Goal: Find specific page/section: Find specific page/section

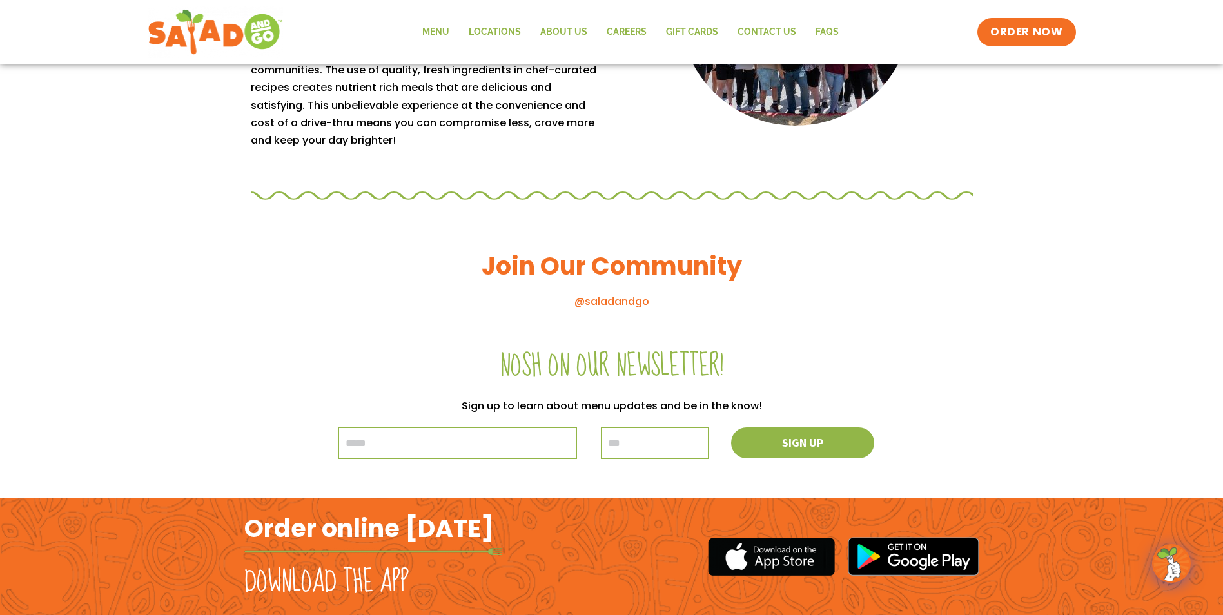
scroll to position [1354, 0]
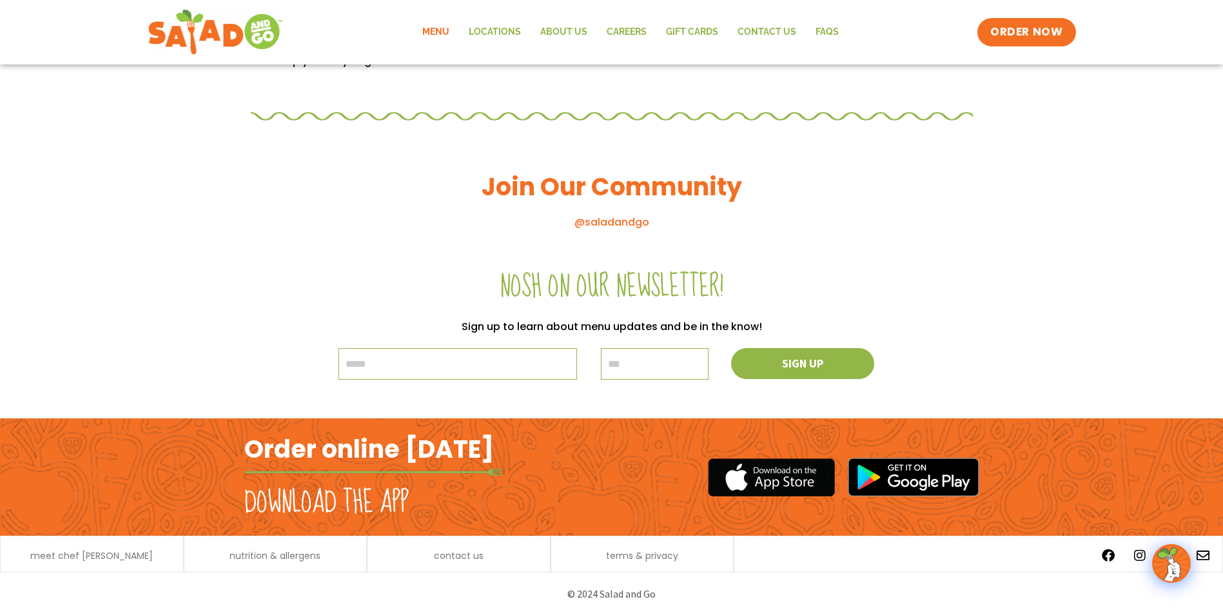
click at [432, 31] on link "Menu" at bounding box center [436, 32] width 46 height 30
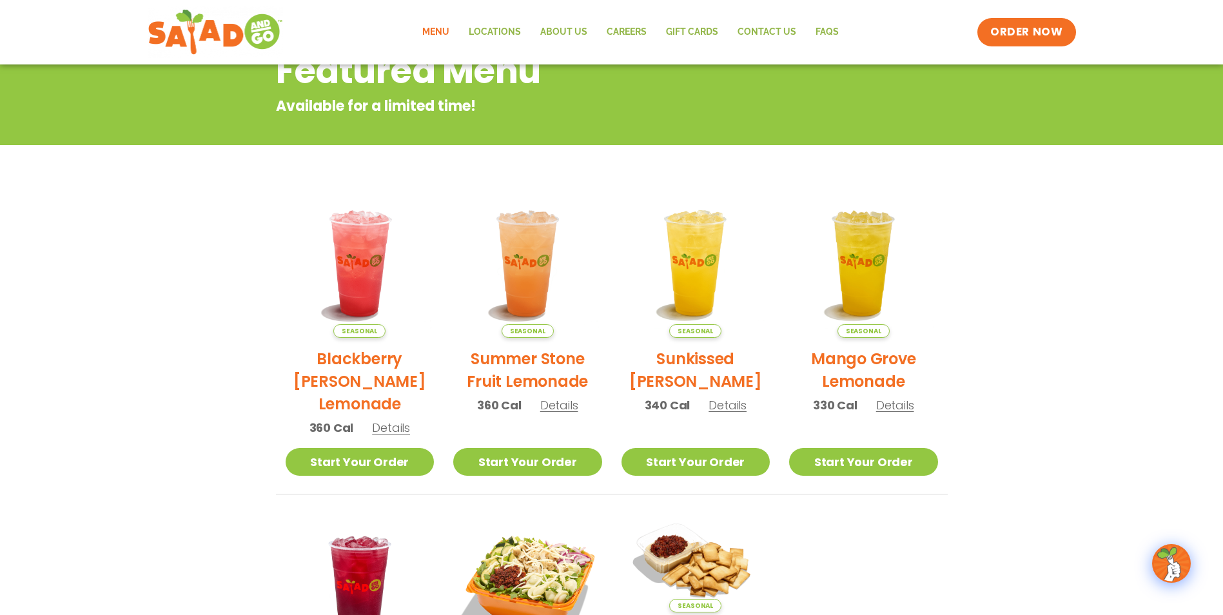
scroll to position [19, 0]
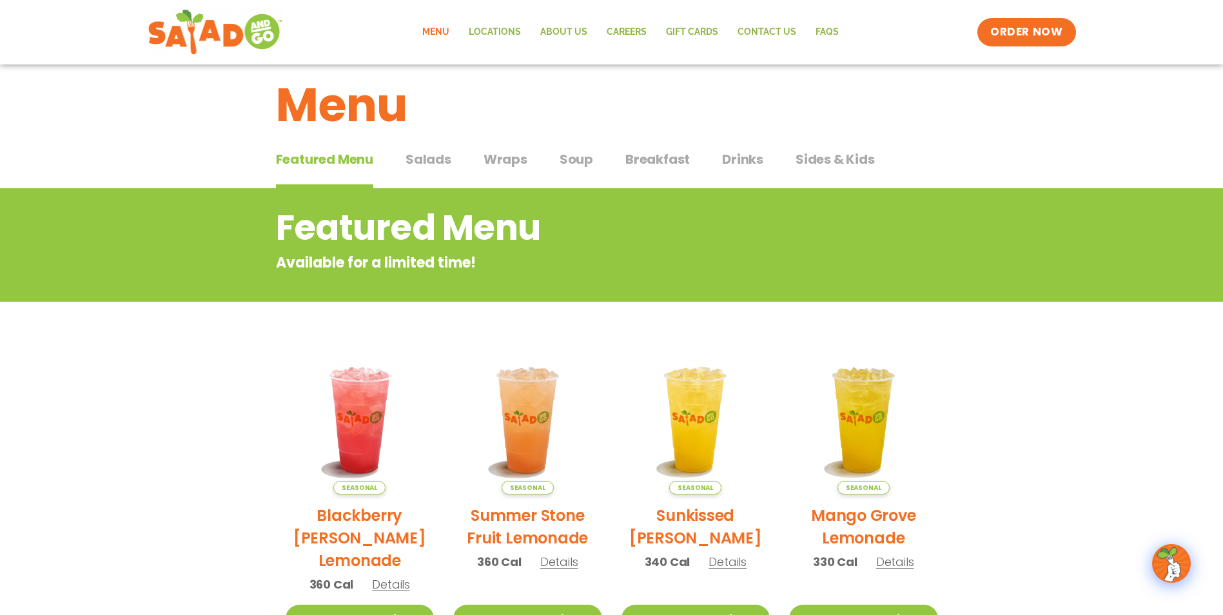
click at [651, 164] on span "Breakfast" at bounding box center [657, 159] width 64 height 19
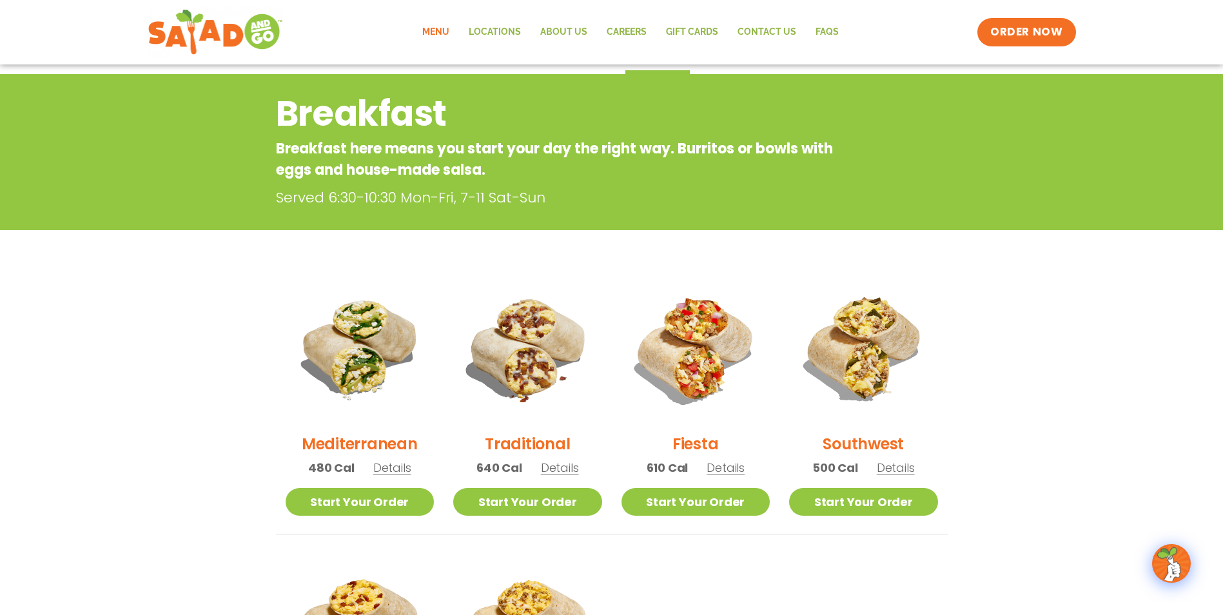
scroll to position [148, 0]
